Goal: Find specific page/section

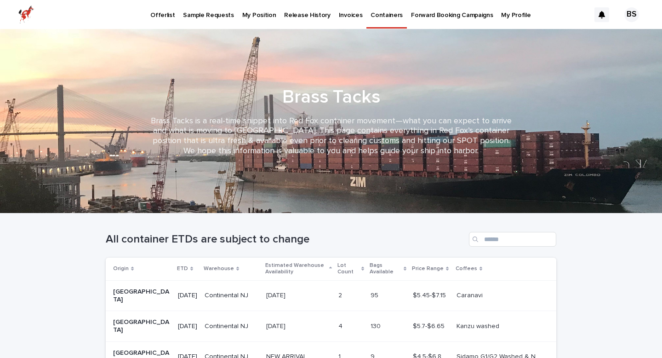
click at [415, 15] on p "Forward Booking Campaigns" at bounding box center [452, 9] width 82 height 19
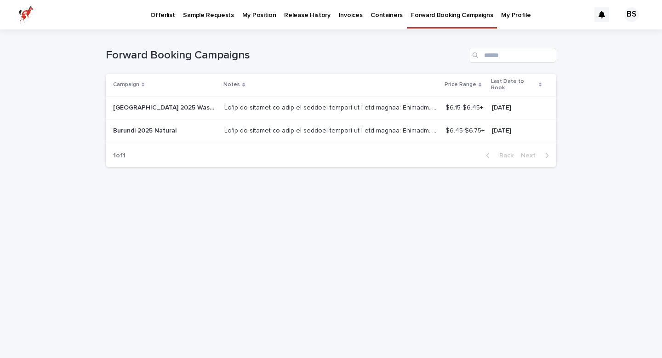
click at [378, 15] on p "Containers" at bounding box center [387, 9] width 32 height 19
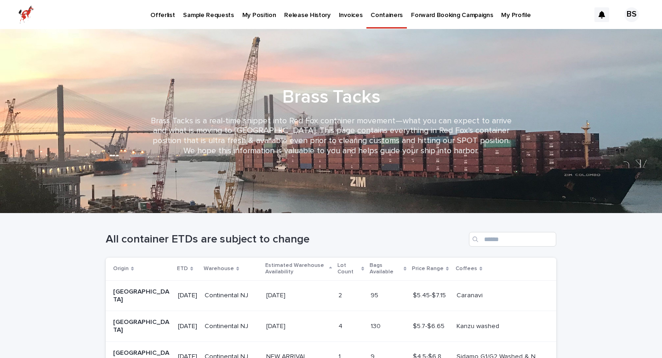
click at [248, 19] on p "My Position" at bounding box center [259, 9] width 34 height 19
